Goal: Information Seeking & Learning: Learn about a topic

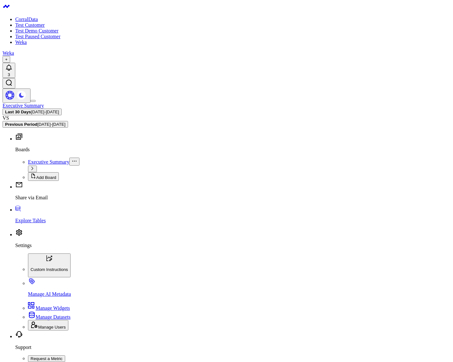
click at [186, 103] on div "Executive Summary Last 30 Days [DATE] - [DATE] VS Previous Period [DATE] - [DAT…" at bounding box center [227, 115] width 448 height 25
